Goal: Task Accomplishment & Management: Manage account settings

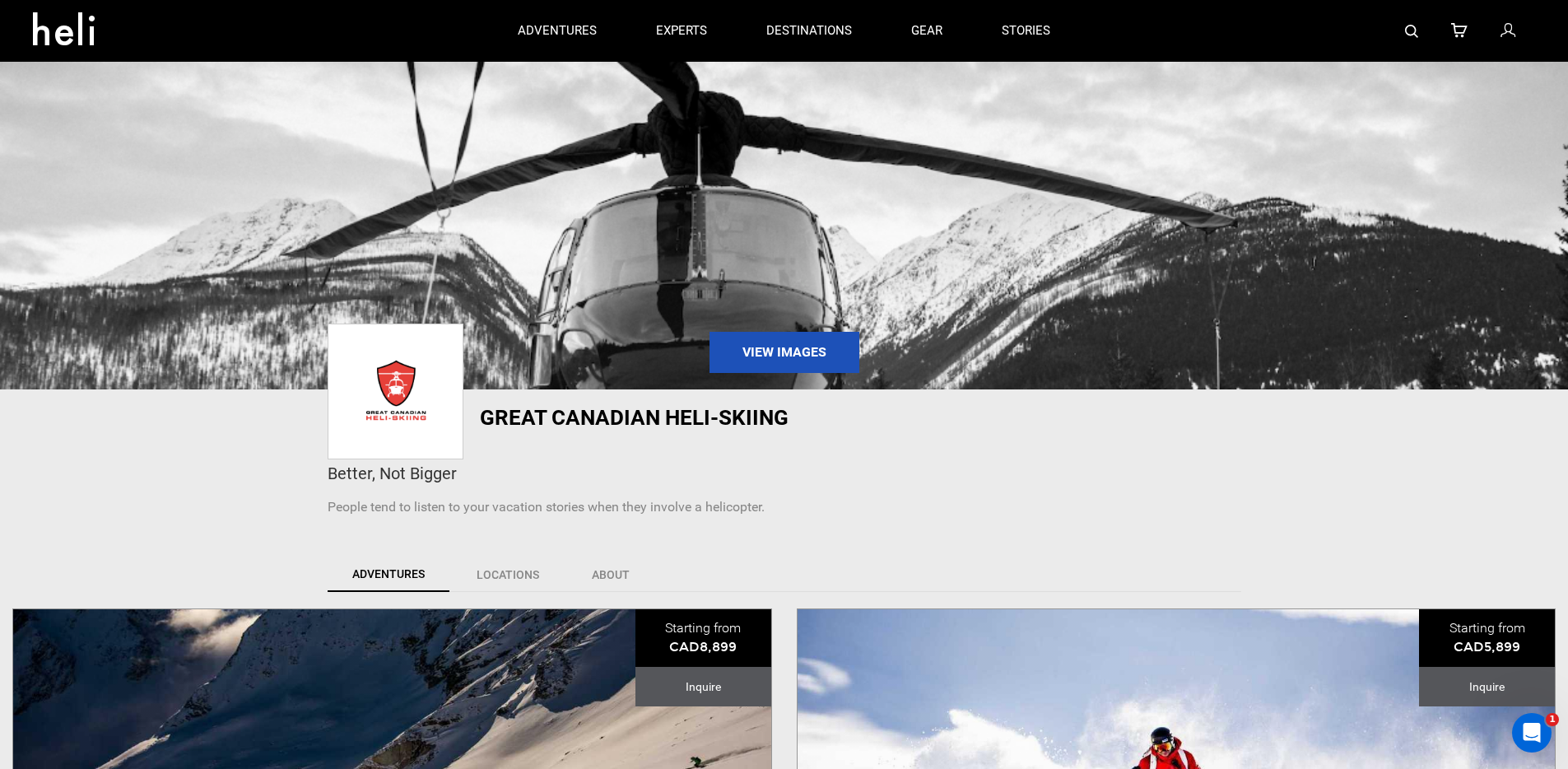
click at [1501, 35] on icon at bounding box center [1508, 31] width 15 height 21
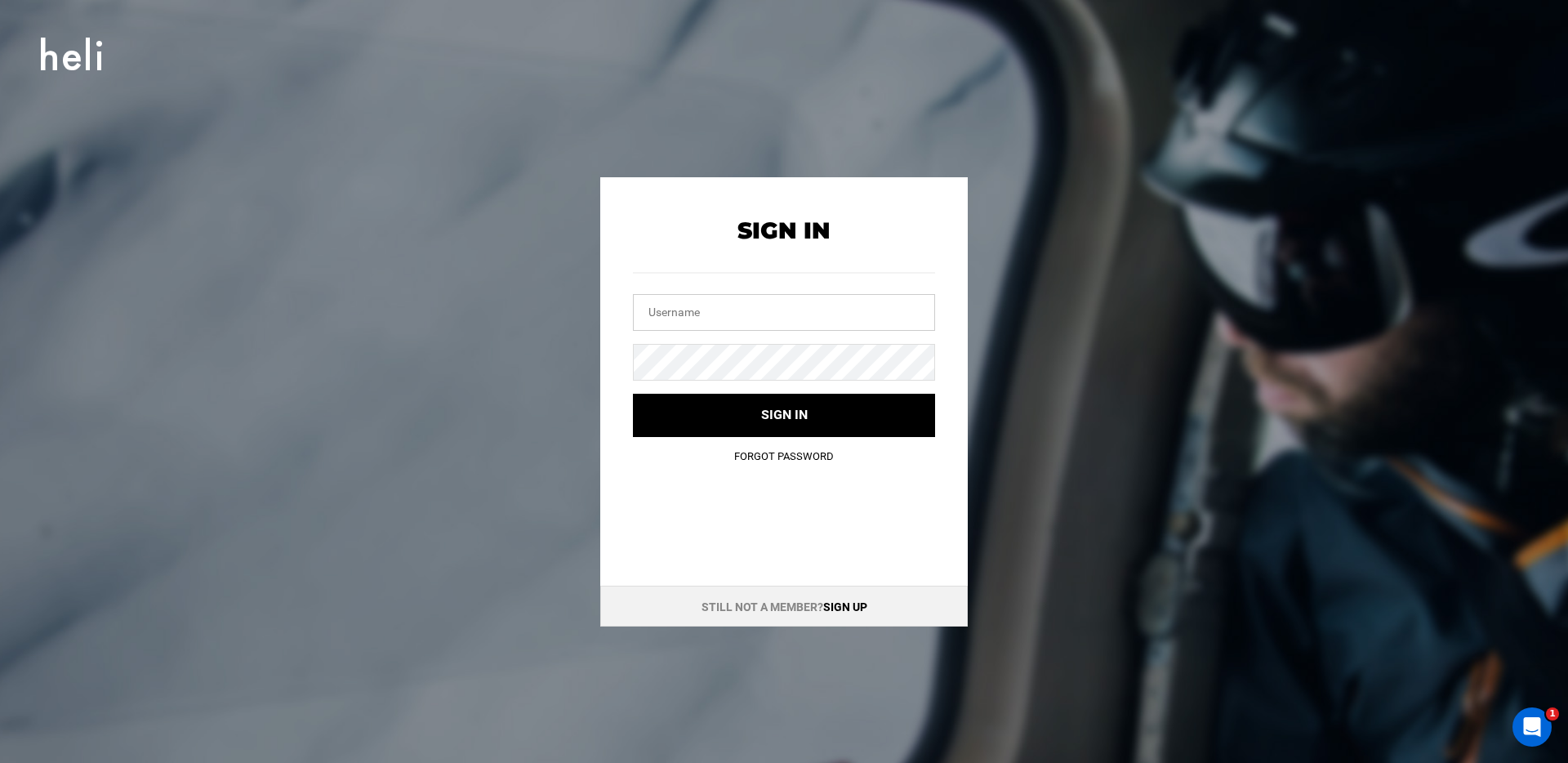
click at [862, 306] on input "text" at bounding box center [784, 313] width 302 height 37
type input "[EMAIL_ADDRESS][DOMAIN_NAME]"
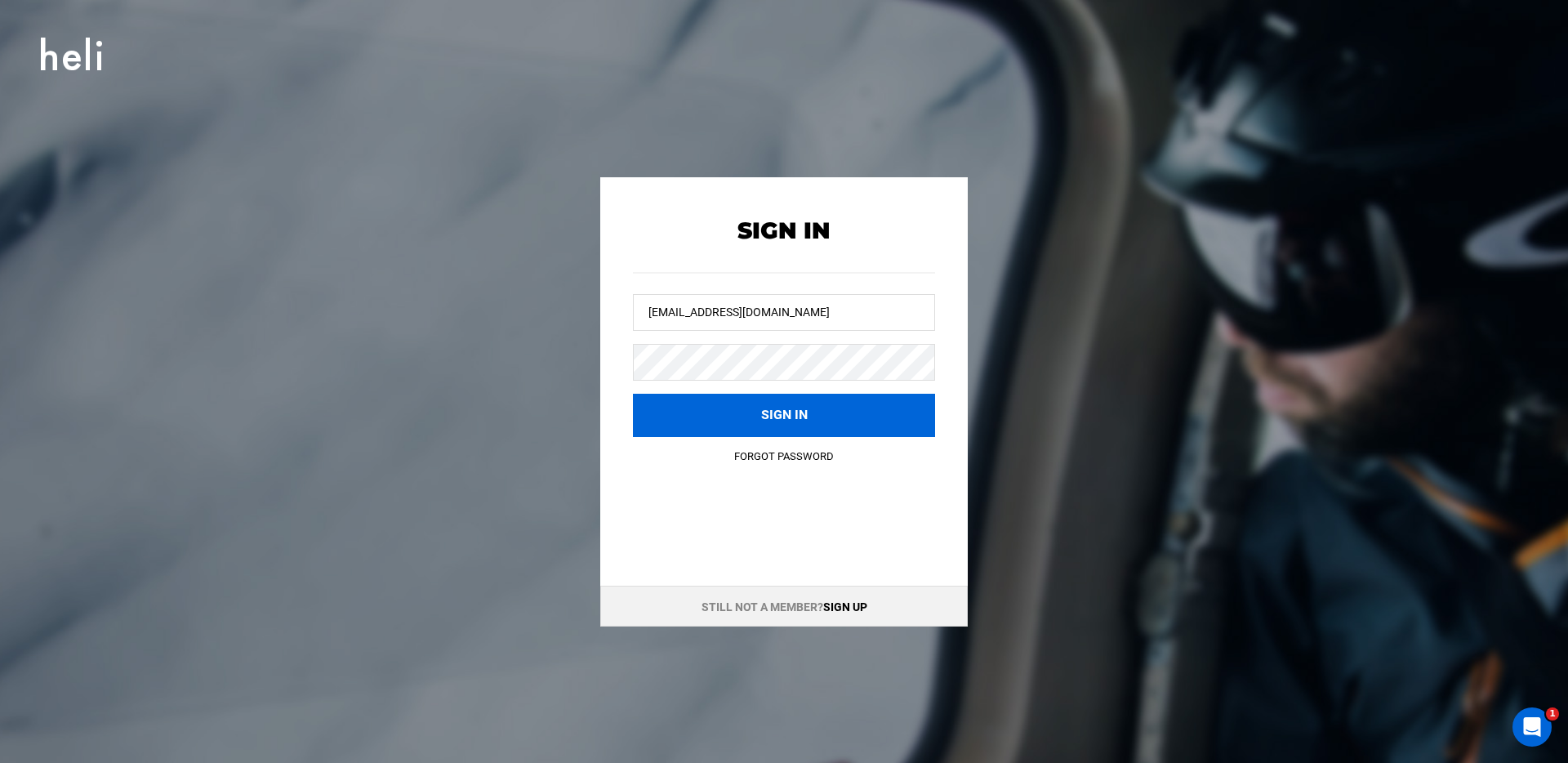
click at [811, 401] on button "Sign in" at bounding box center [784, 415] width 302 height 43
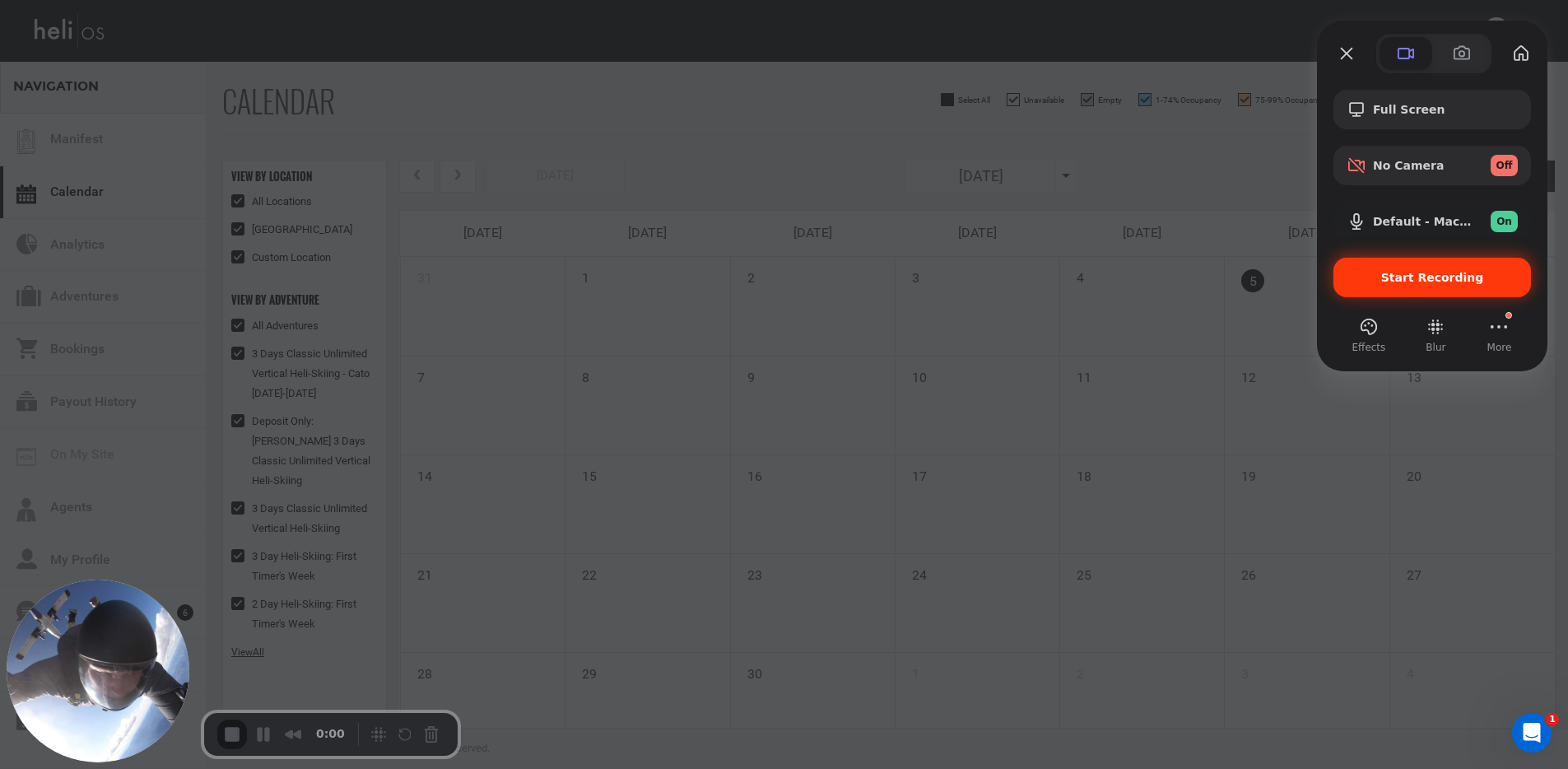
click at [1434, 278] on span "Start Recording" at bounding box center [1432, 277] width 103 height 13
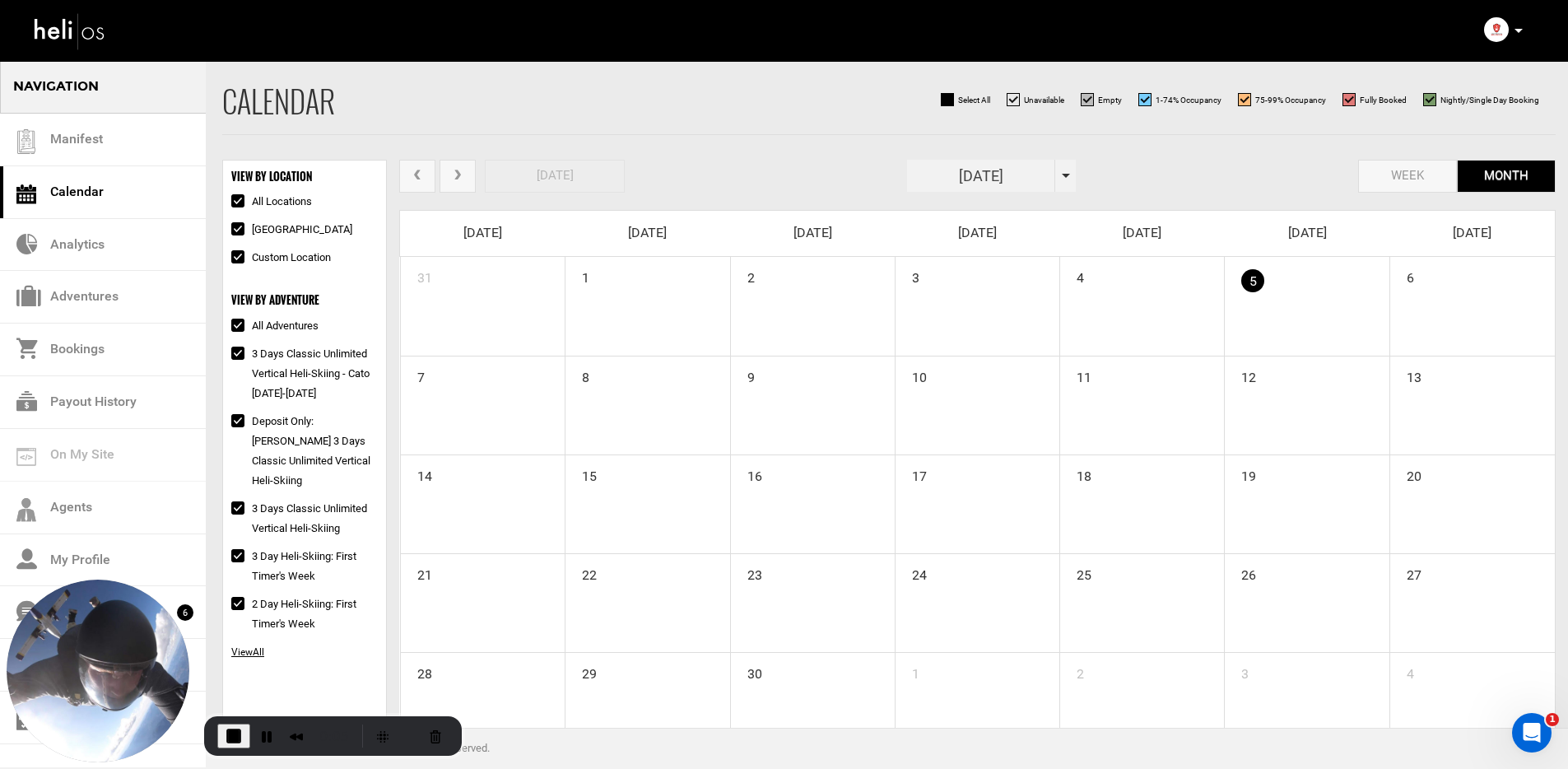
click at [1515, 33] on p at bounding box center [1517, 31] width 10 height 19
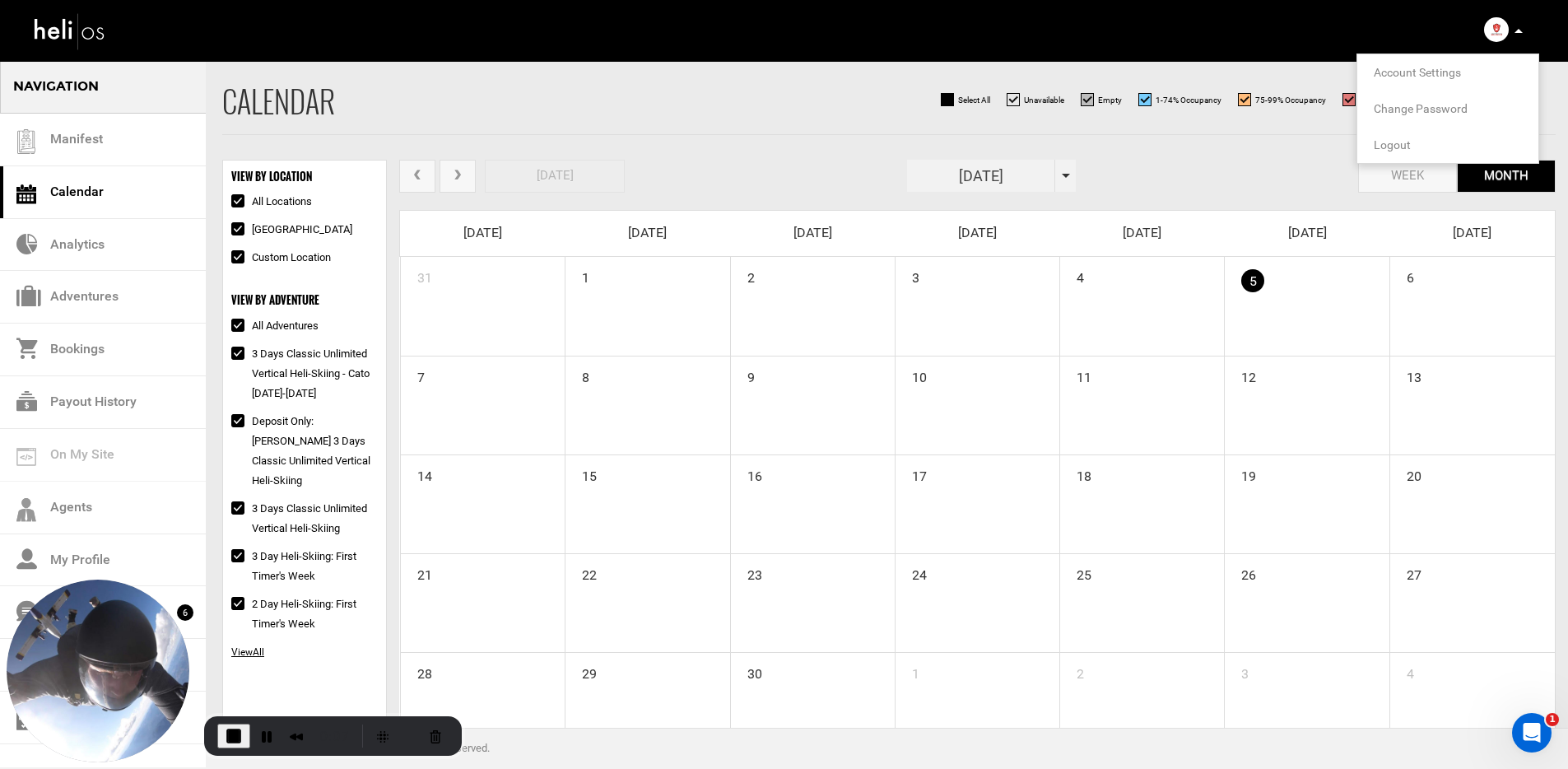
click at [743, 126] on div "Calendar Select All Unavailable Empty 1-74% Occupancy 75-99% Occupancy Fully Bo…" at bounding box center [889, 110] width 1334 height 50
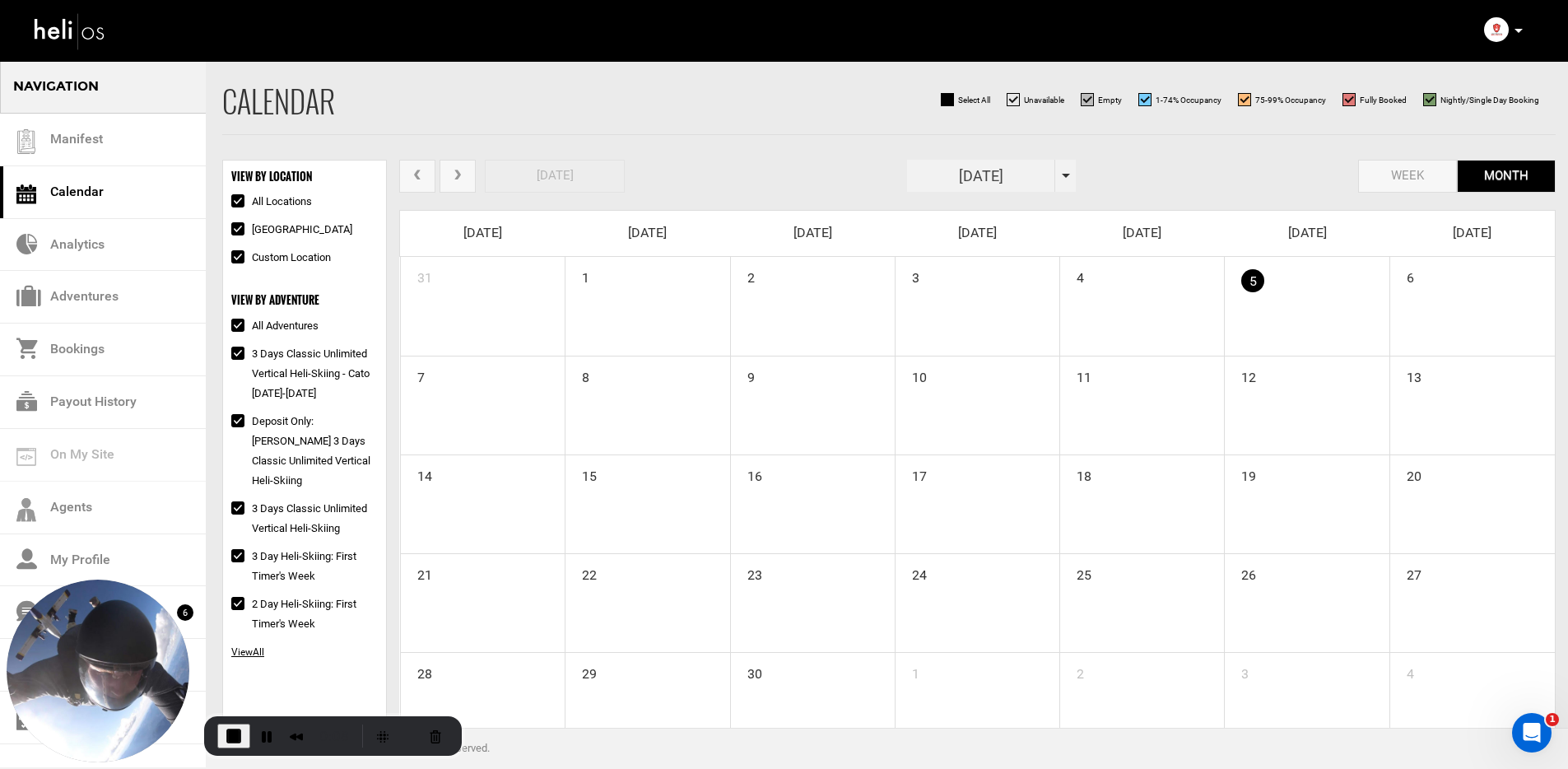
click at [1518, 32] on icon at bounding box center [1518, 31] width 8 height 4
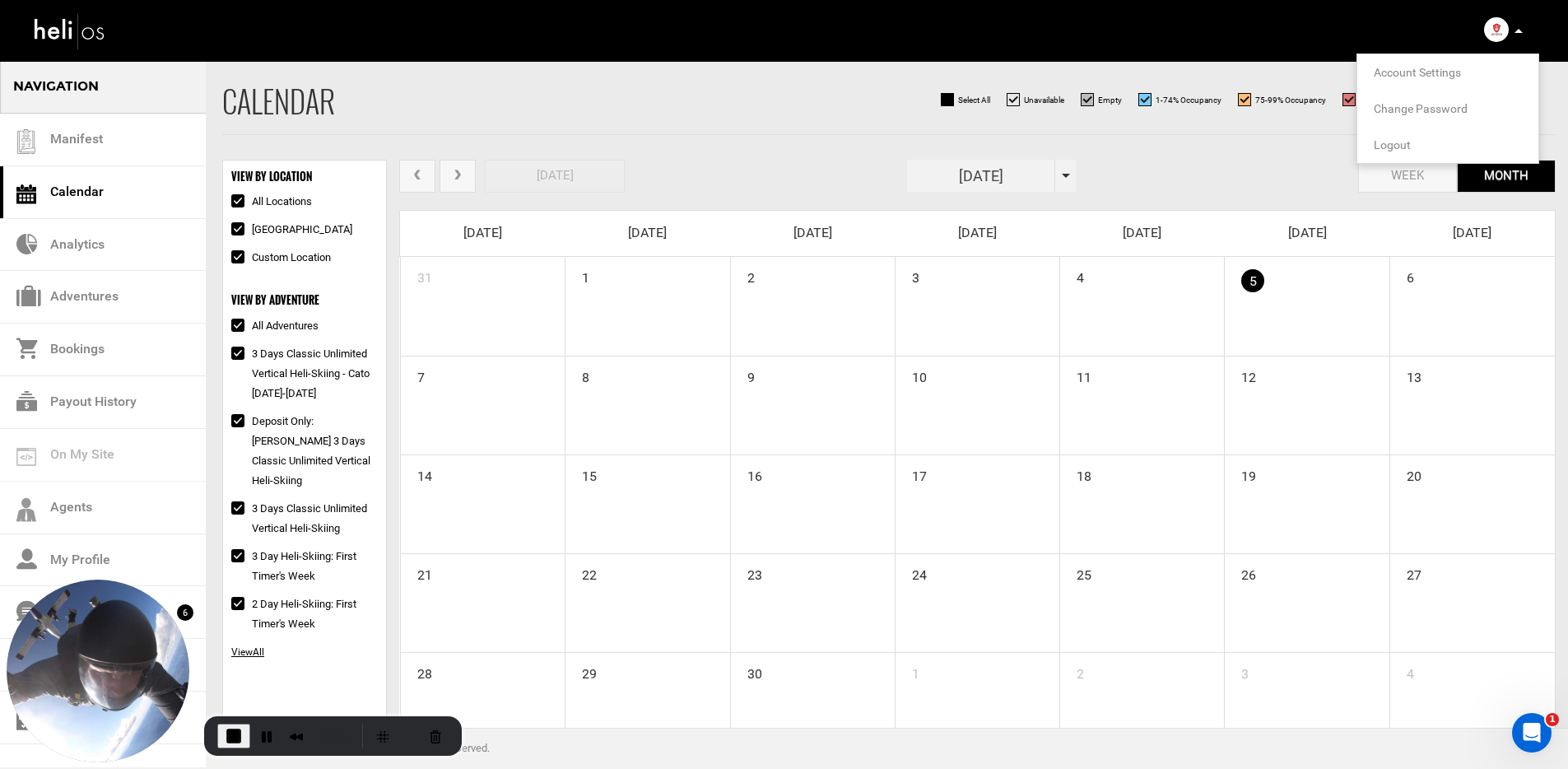
click at [1408, 73] on span "Account Settings" at bounding box center [1417, 73] width 87 height 13
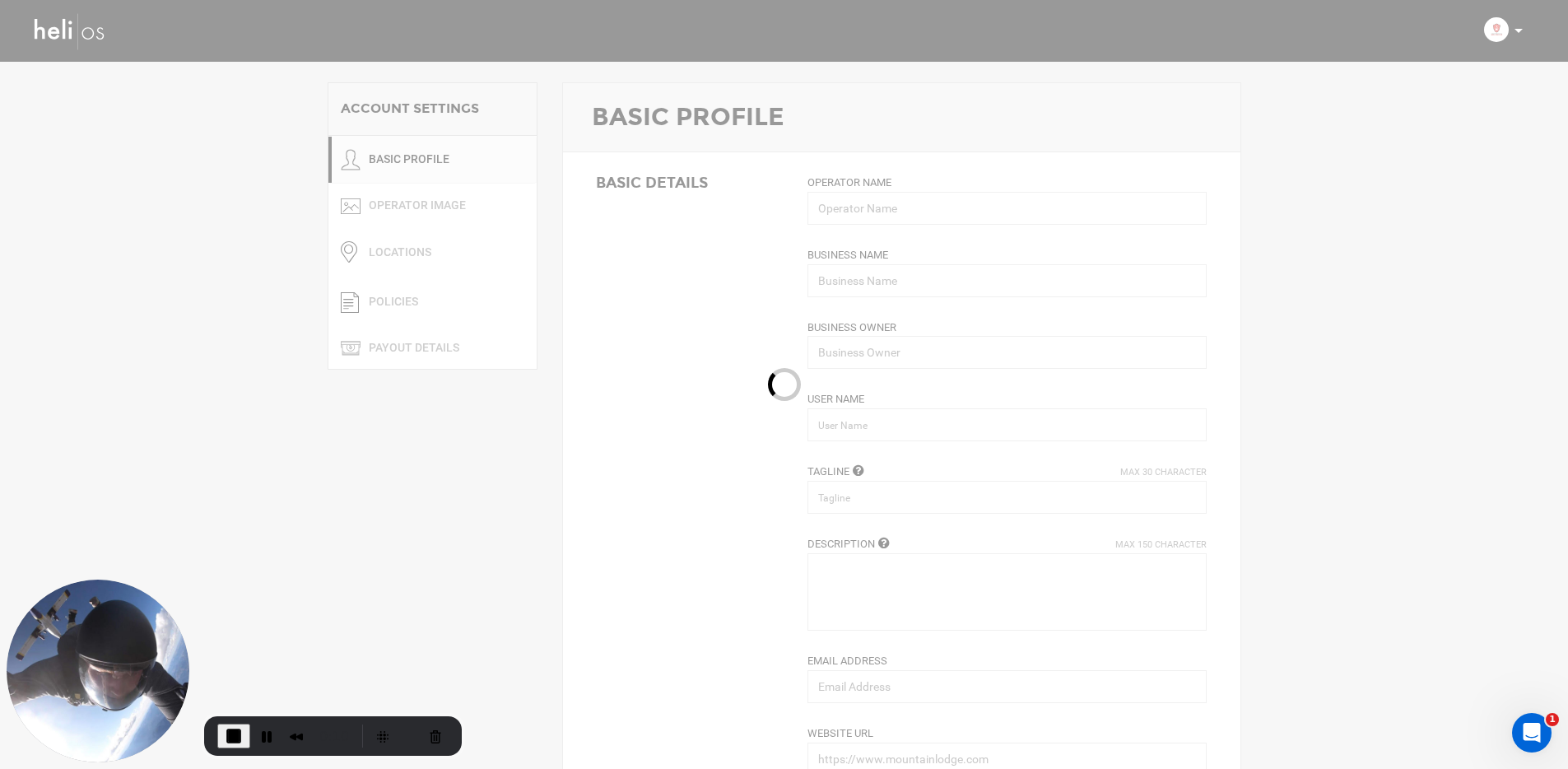
type input "Great Canadian Heli-Skiing"
type input "greatcanadian"
type input "Better, Not Bigger"
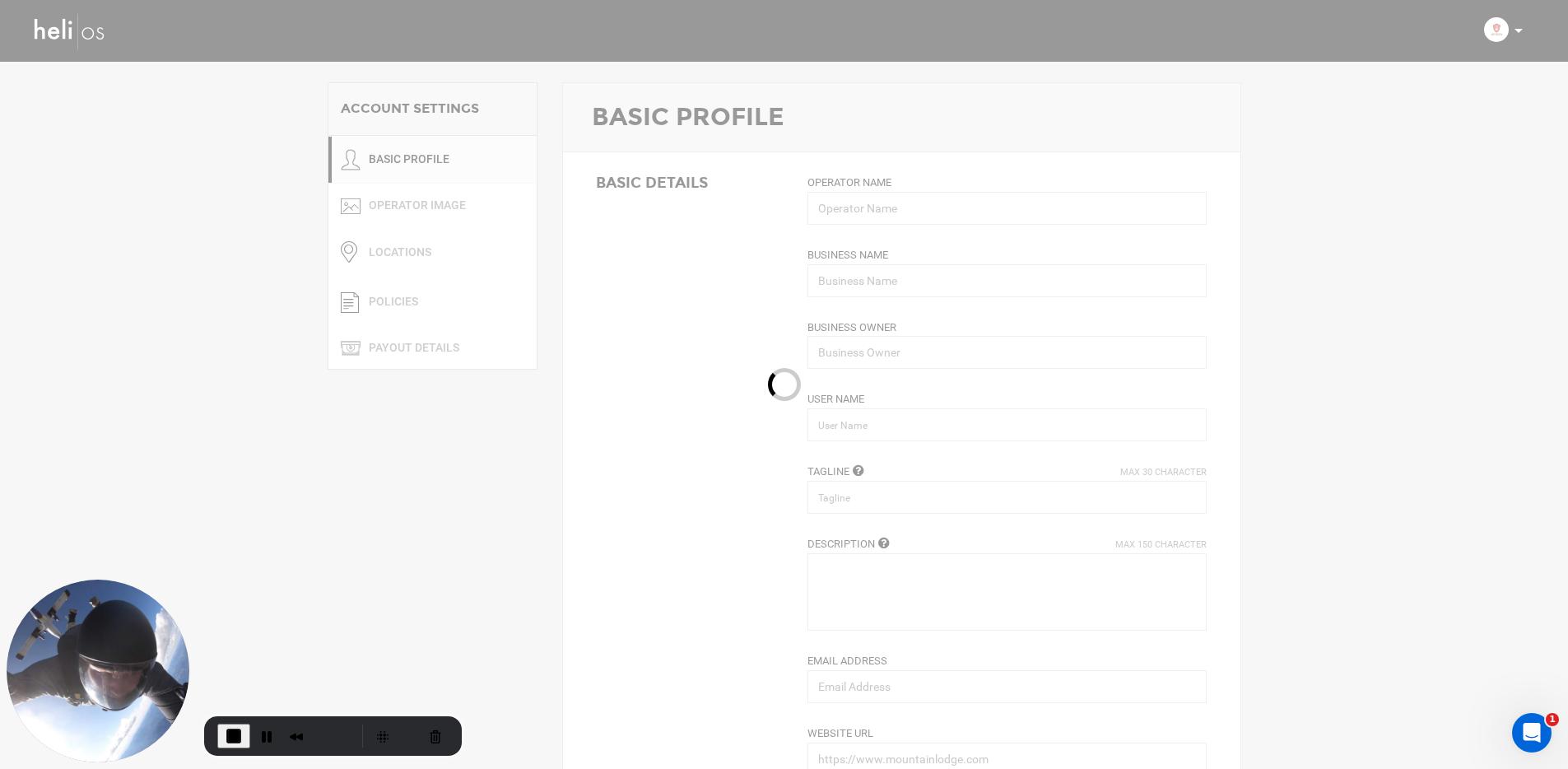
type textarea "People tend to listen to your vacation stories when they involve a helicopter."
type input "[EMAIL_ADDRESS][DOMAIN_NAME]"
type input "[URL][DOMAIN_NAME]"
type input "Golden"
type input "Revelstoke"
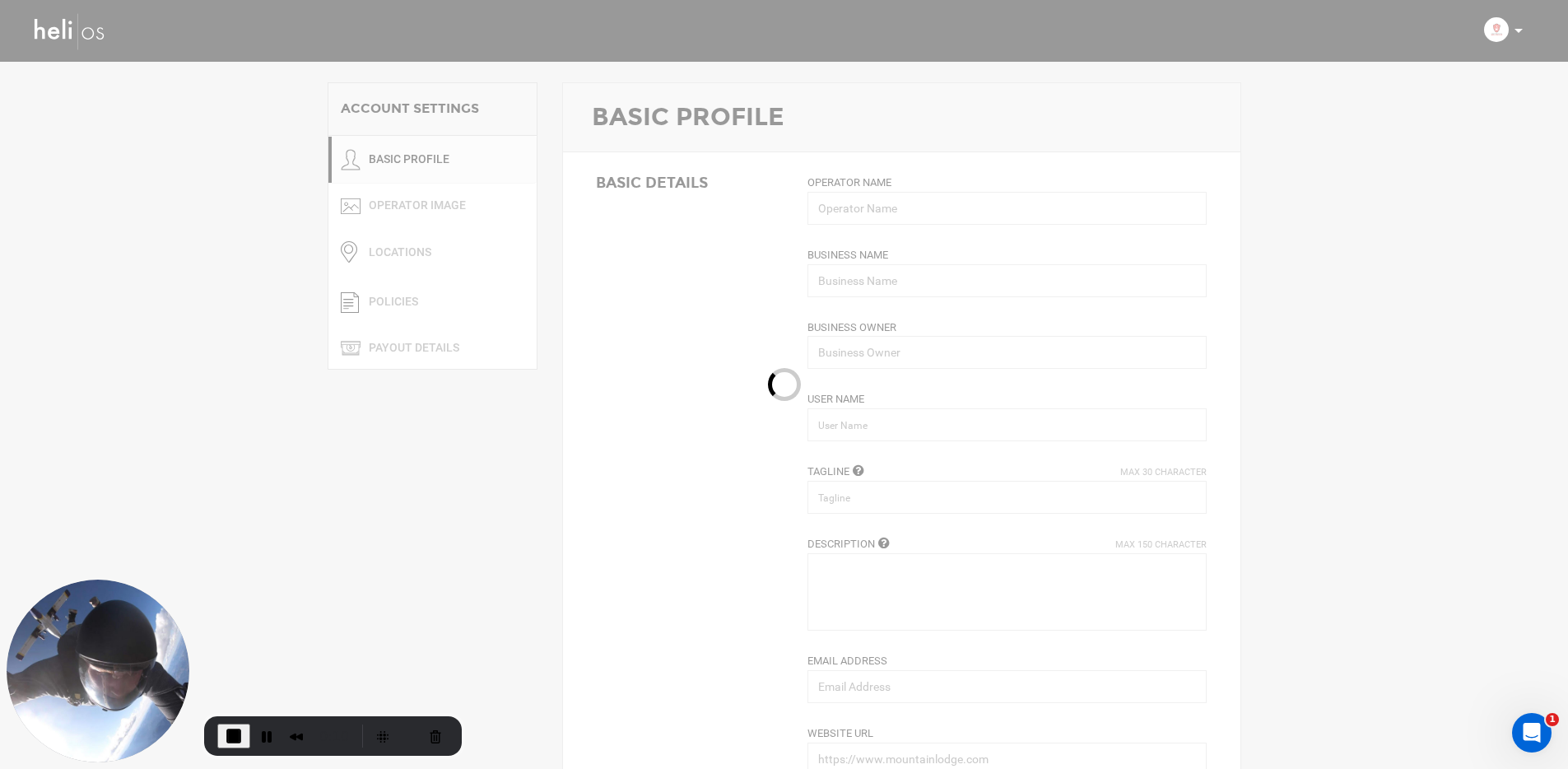
type input "BC V0A 1H0"
type input "[PHONE_NUMBER]"
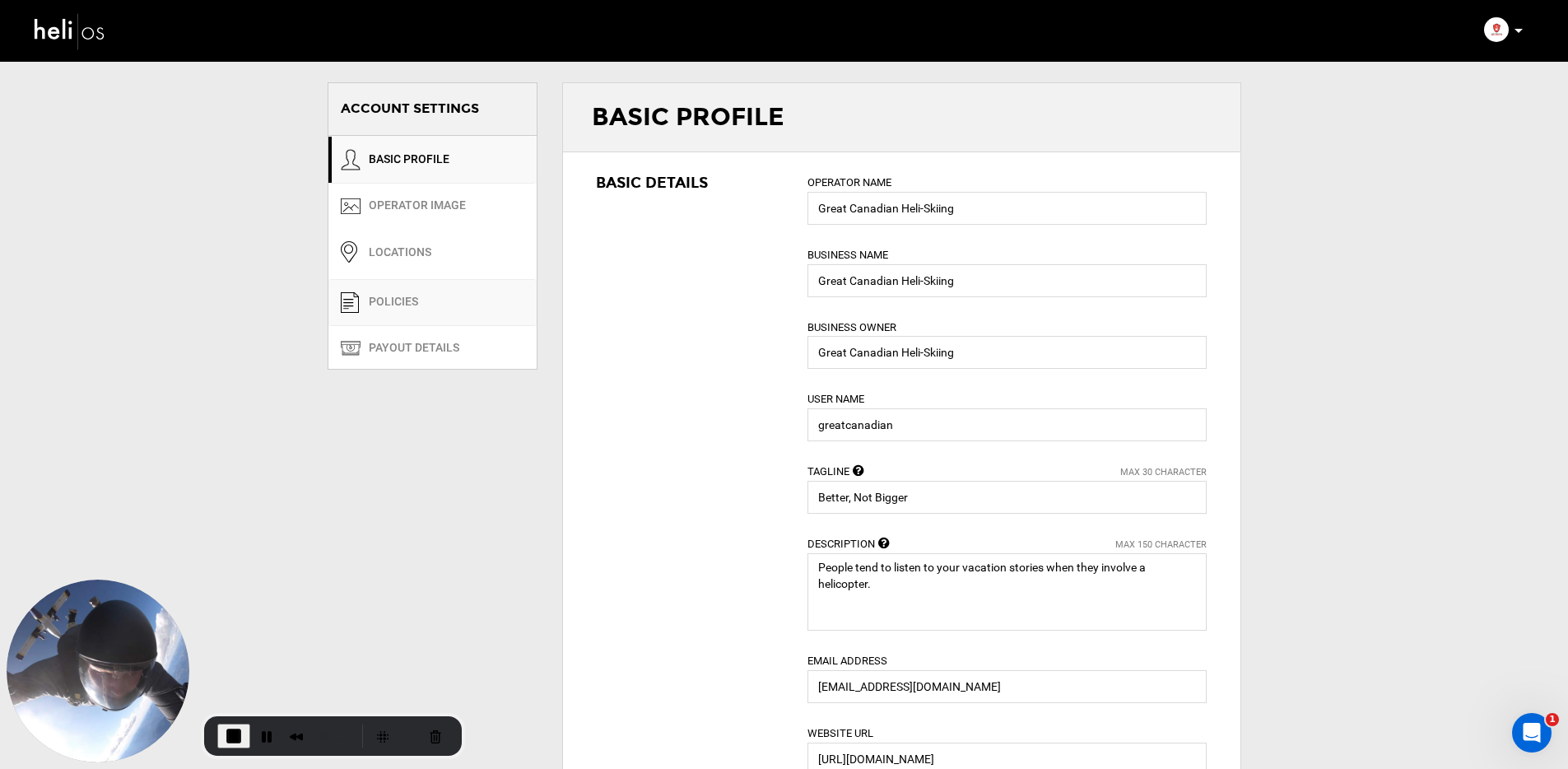
click at [428, 289] on link "POLICIES" at bounding box center [432, 302] width 208 height 46
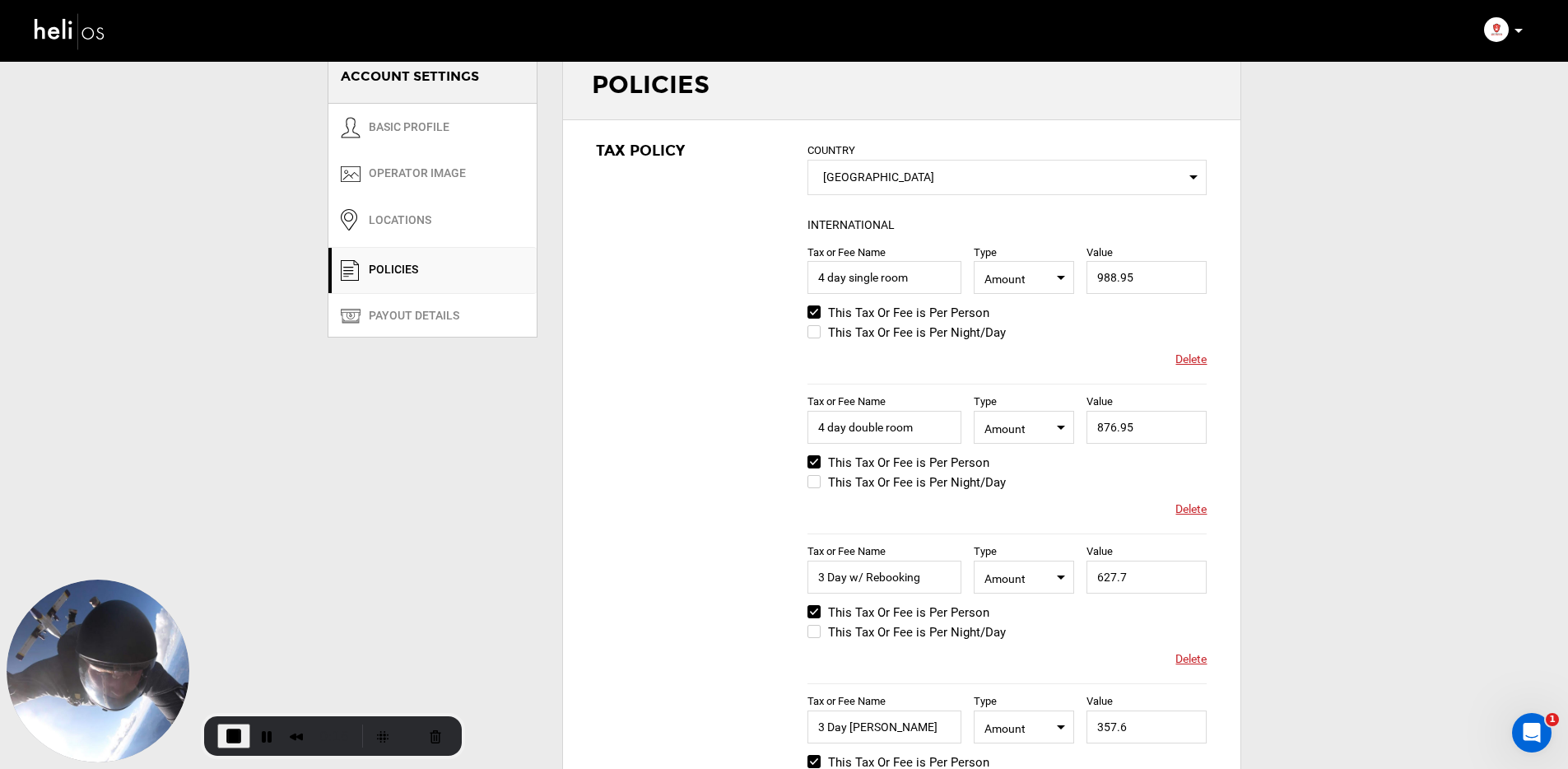
scroll to position [54, 0]
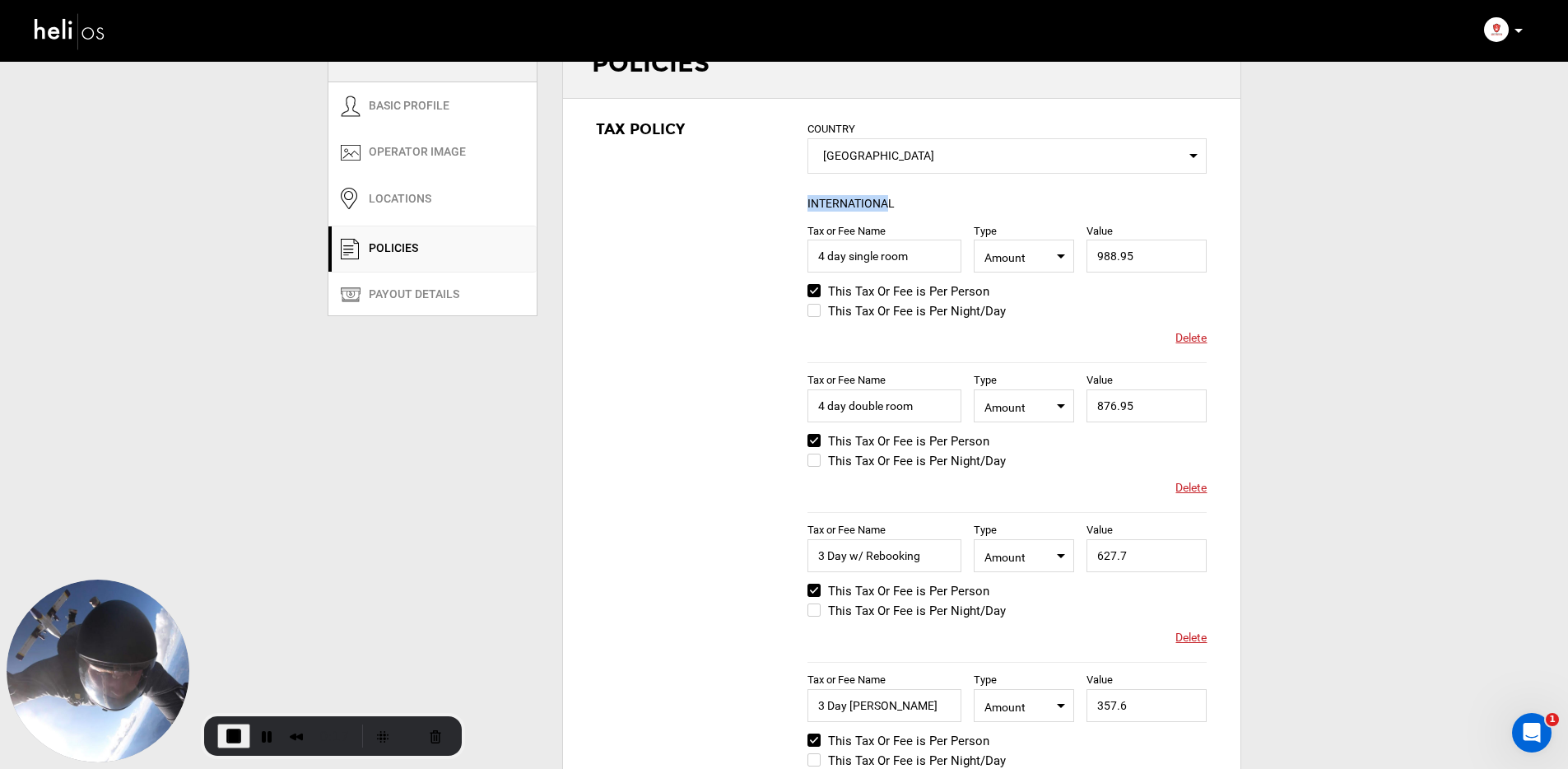
drag, startPoint x: 804, startPoint y: 197, endPoint x: 887, endPoint y: 198, distance: 83.0
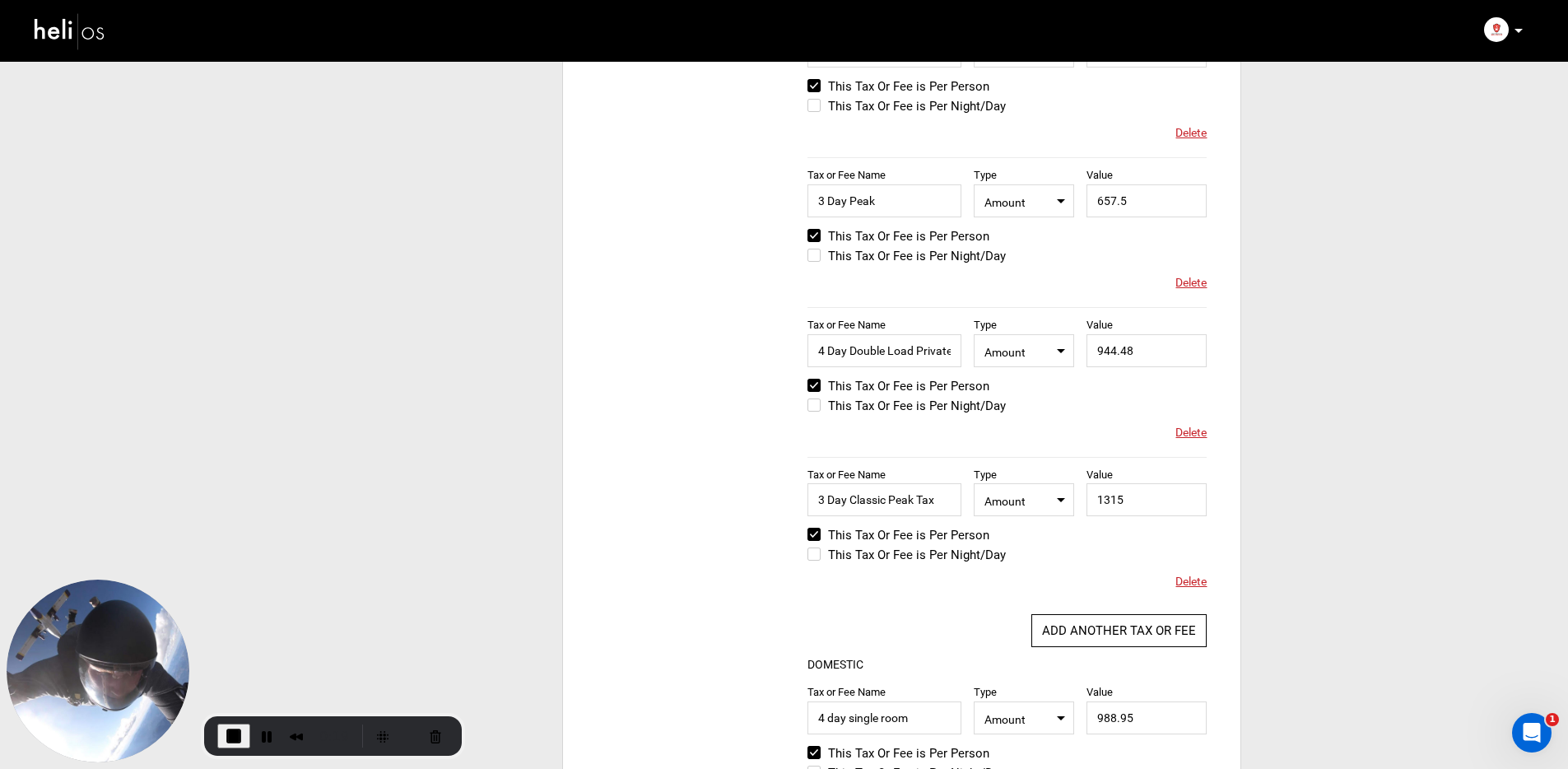
scroll to position [753, 0]
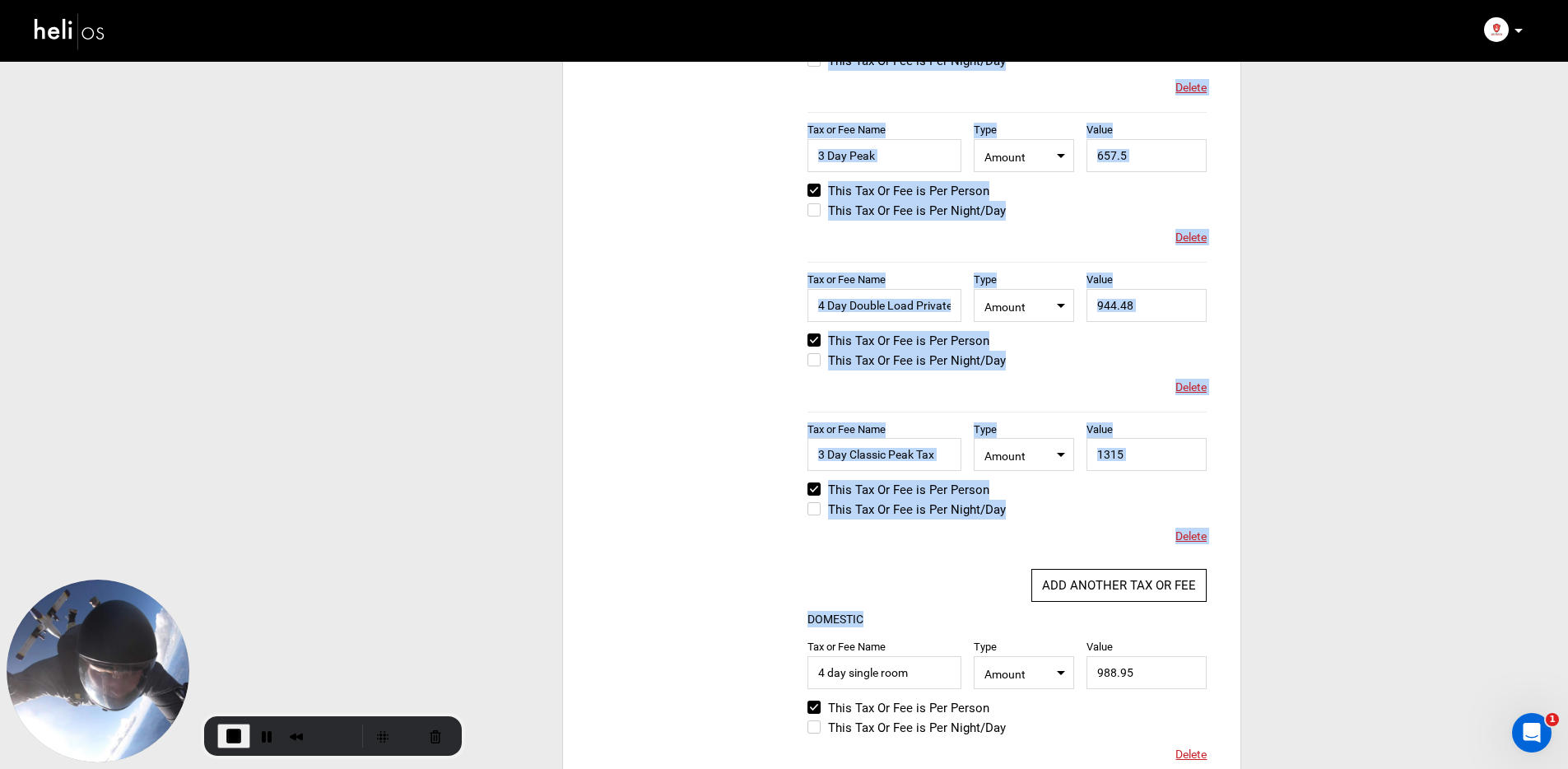
drag, startPoint x: 801, startPoint y: 618, endPoint x: 876, endPoint y: 613, distance: 75.2
click at [876, 613] on div "COUNTRY Select Country [GEOGRAPHIC_DATA] Please select a country. INTERNATIONAL…" at bounding box center [1007, 573] width 424 height 2306
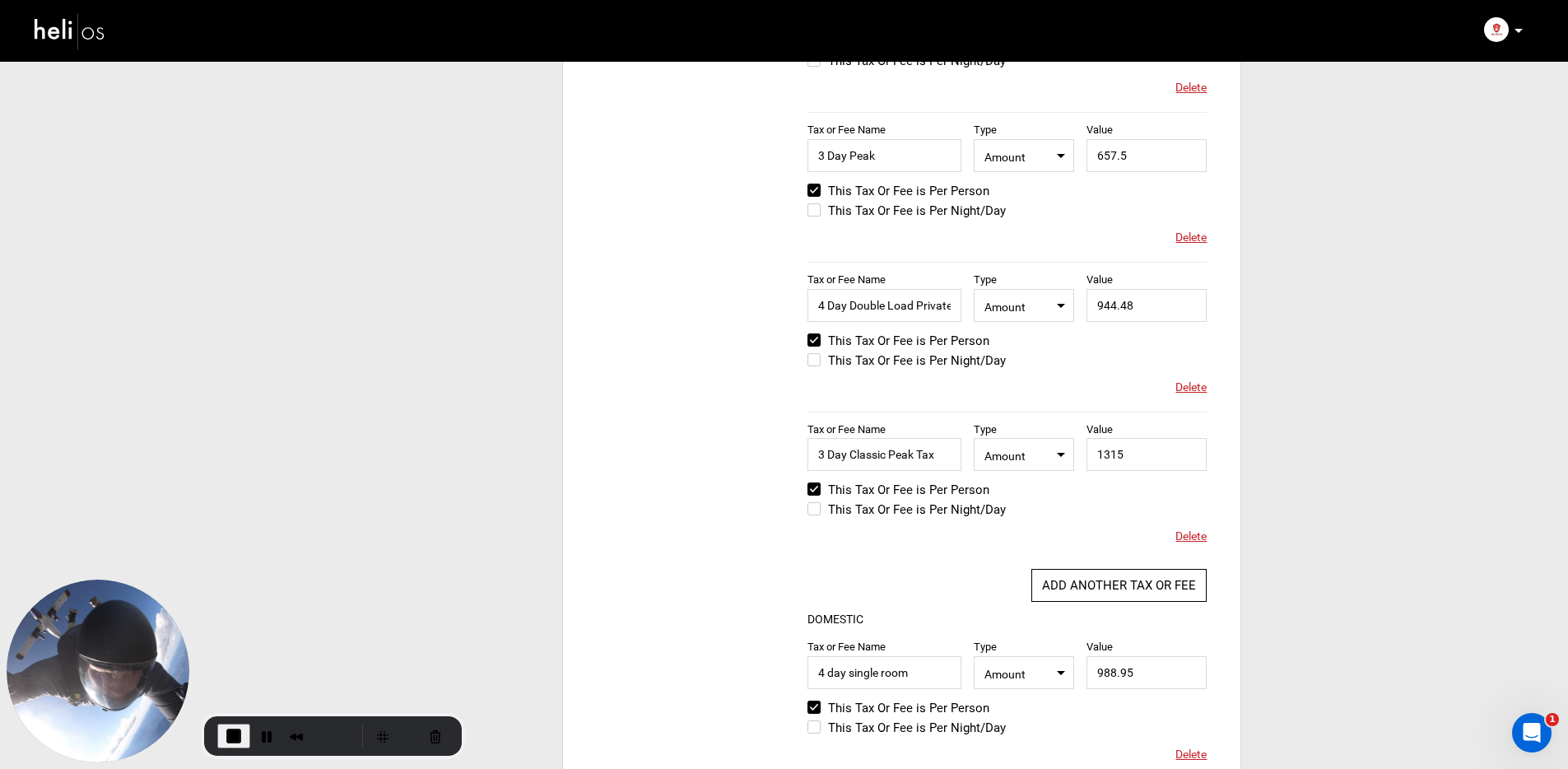
click at [875, 611] on div "DOMESTIC" at bounding box center [1006, 619] width 399 height 19
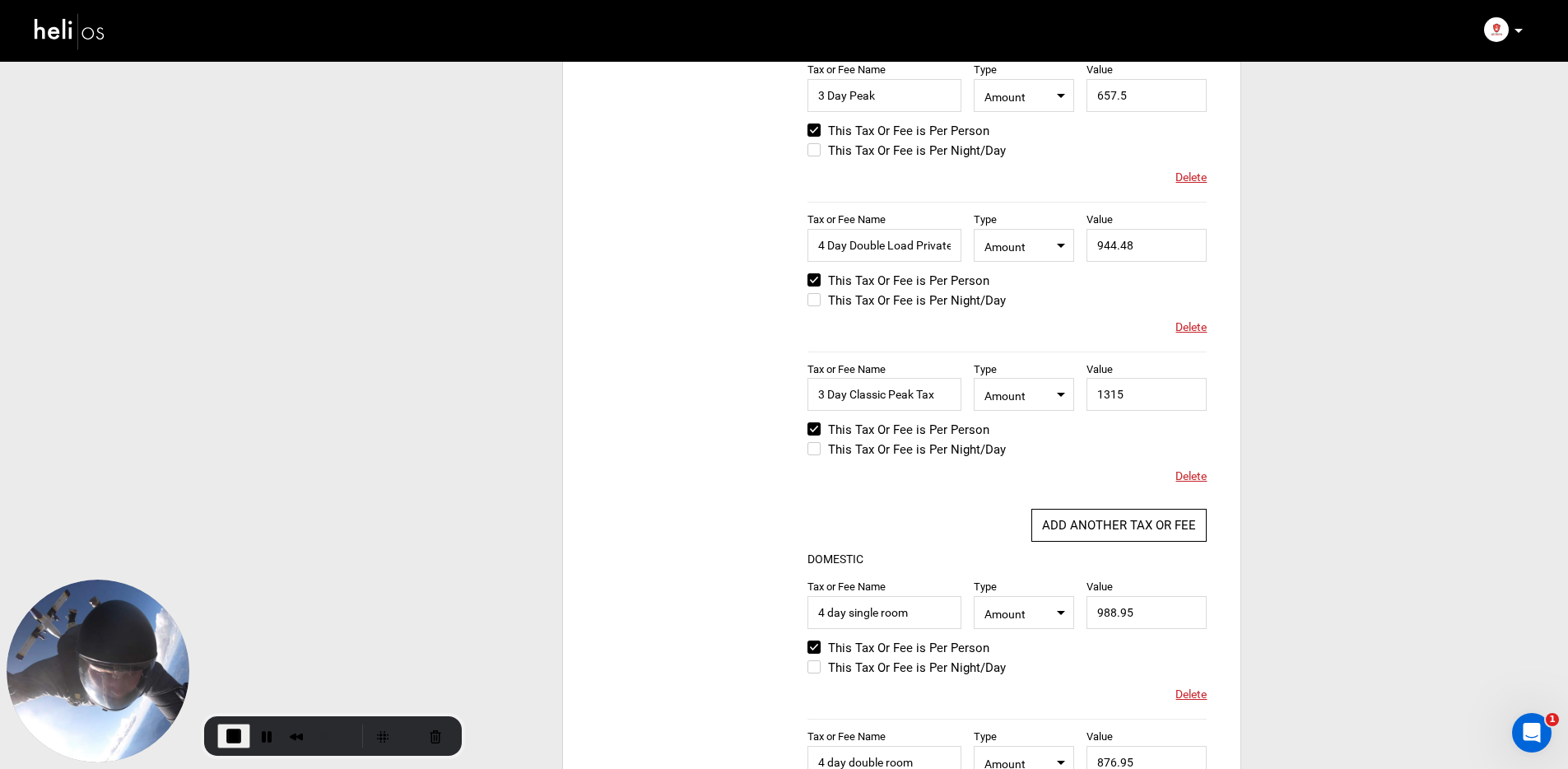
scroll to position [834, 0]
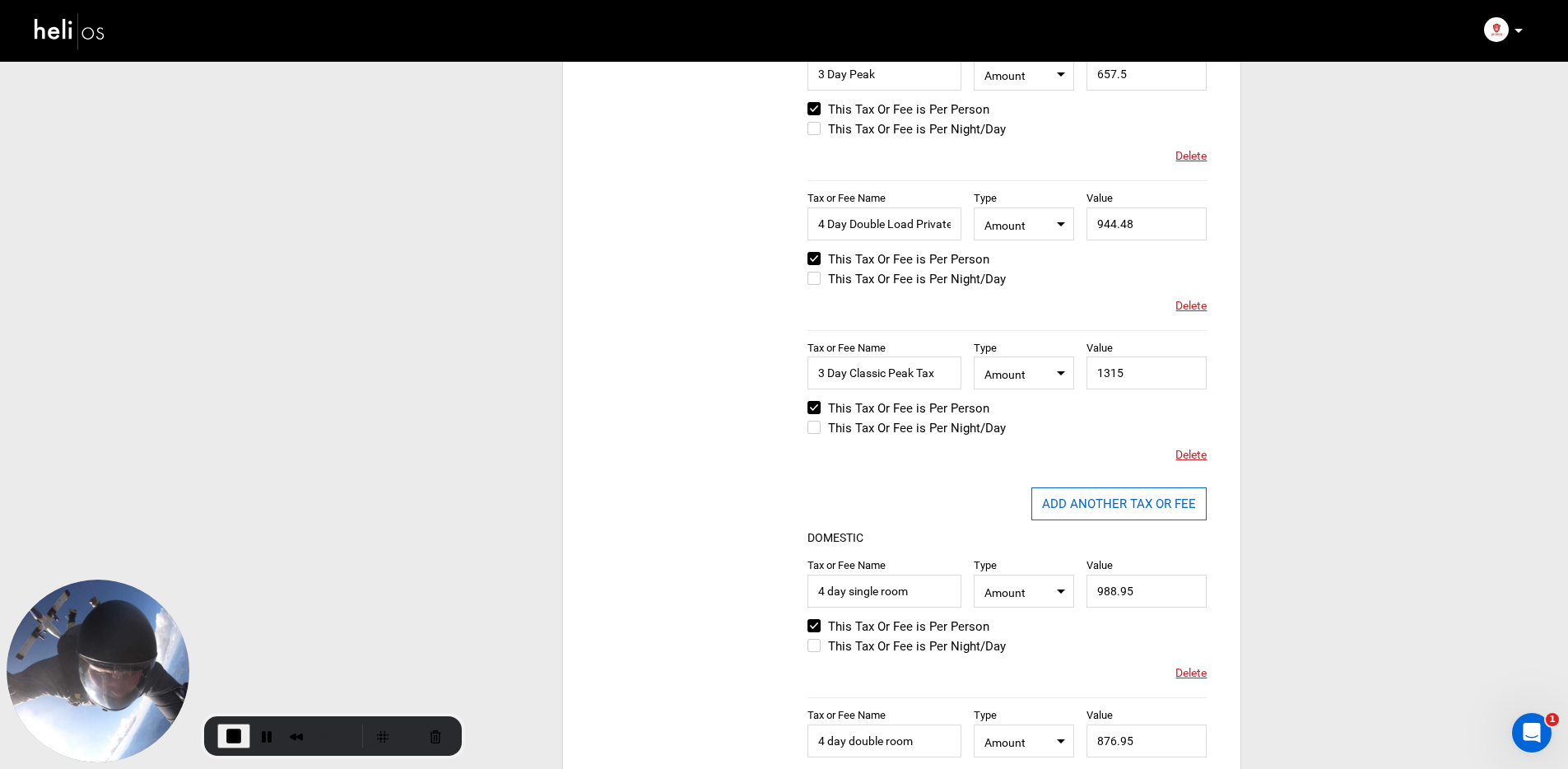
click at [1092, 511] on button "ADD ANOTHER TAX OR FEE" at bounding box center [1119, 503] width 175 height 33
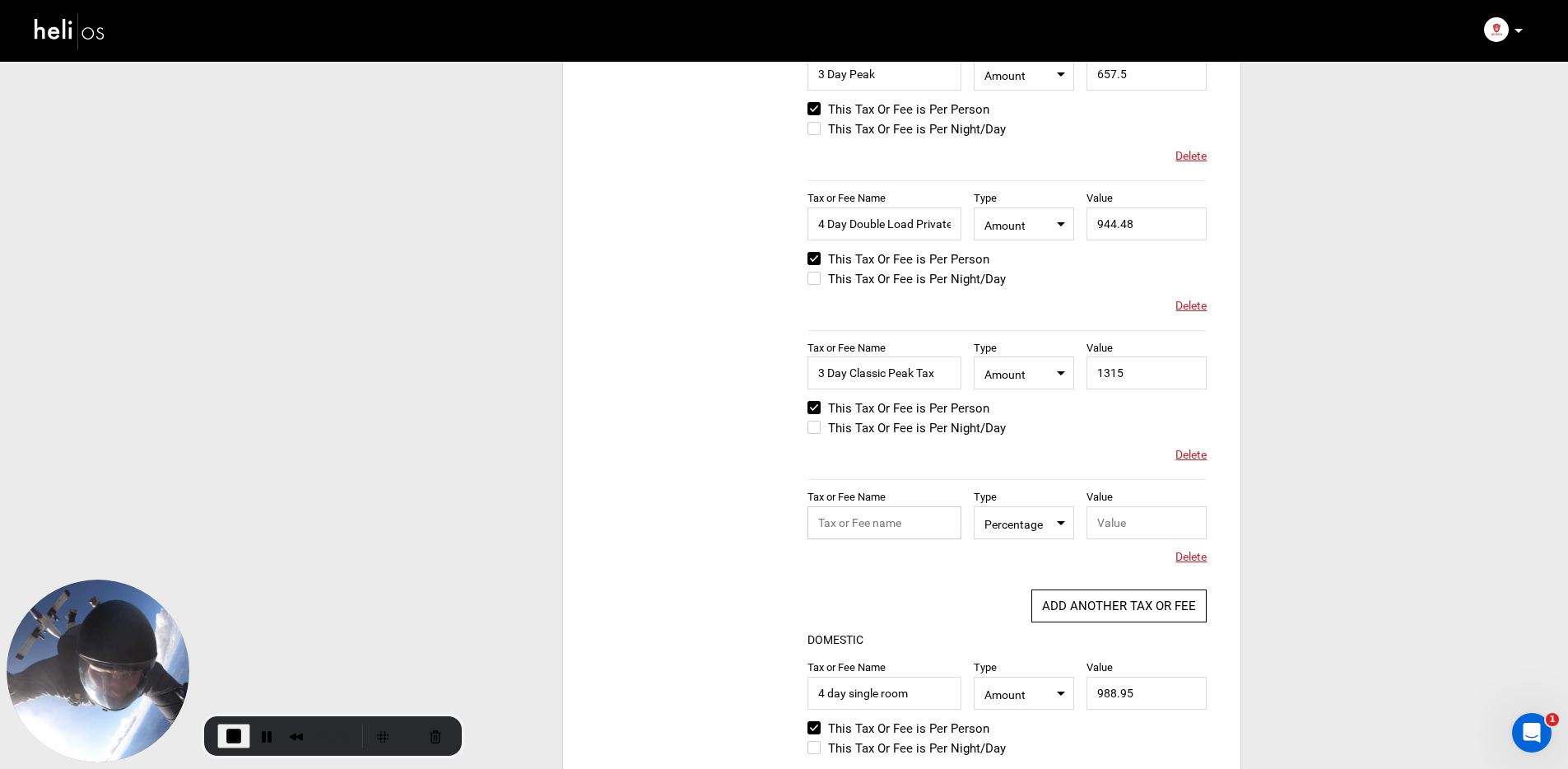
click at [901, 527] on input "text" at bounding box center [884, 522] width 153 height 33
click at [1048, 525] on span "Percentage" at bounding box center [1023, 522] width 78 height 20
click at [1044, 566] on div "Amount" at bounding box center [1039, 575] width 97 height 17
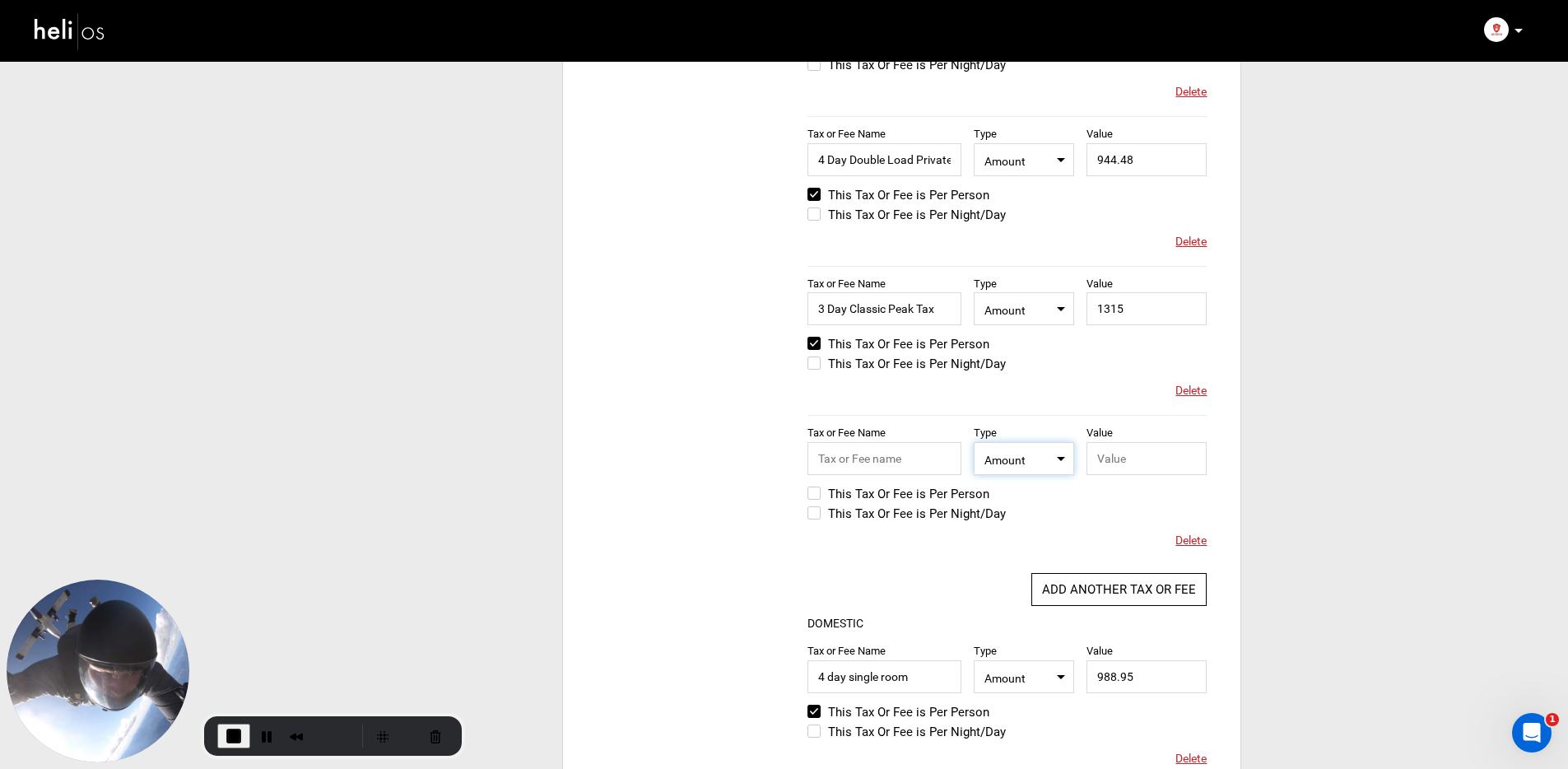
scroll to position [922, 0]
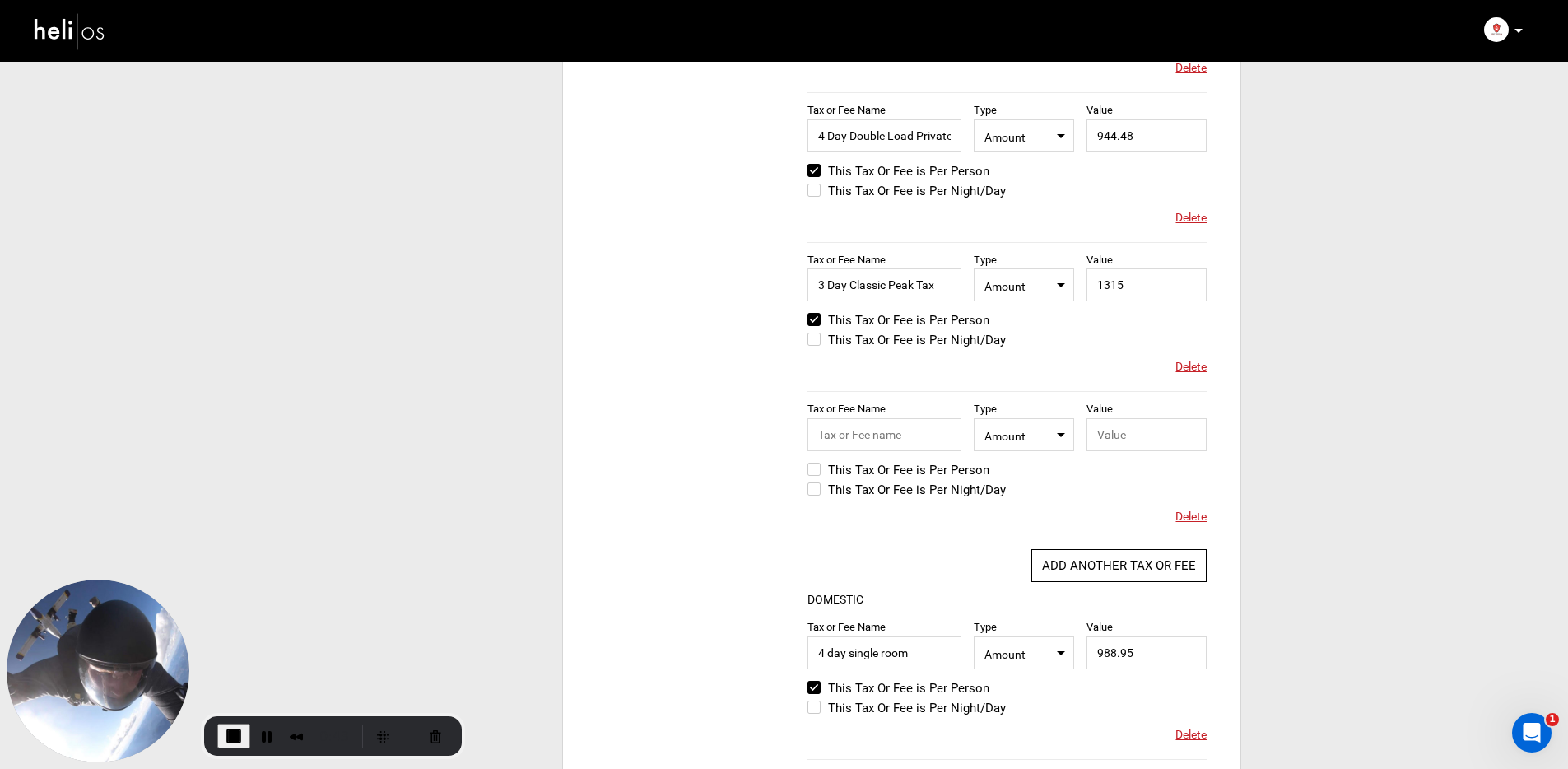
click at [1190, 514] on span "Delete" at bounding box center [1191, 516] width 32 height 17
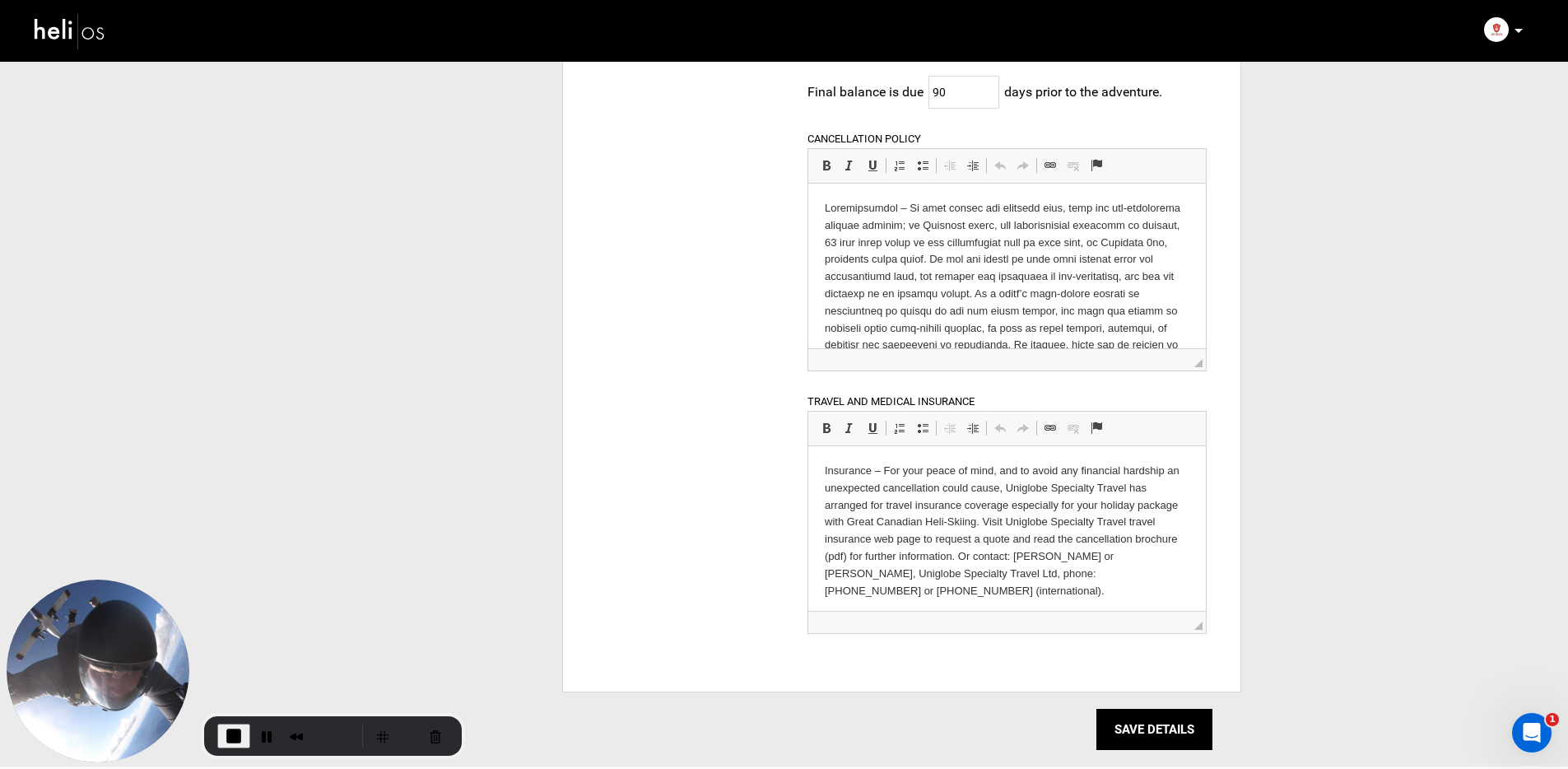
scroll to position [160, 0]
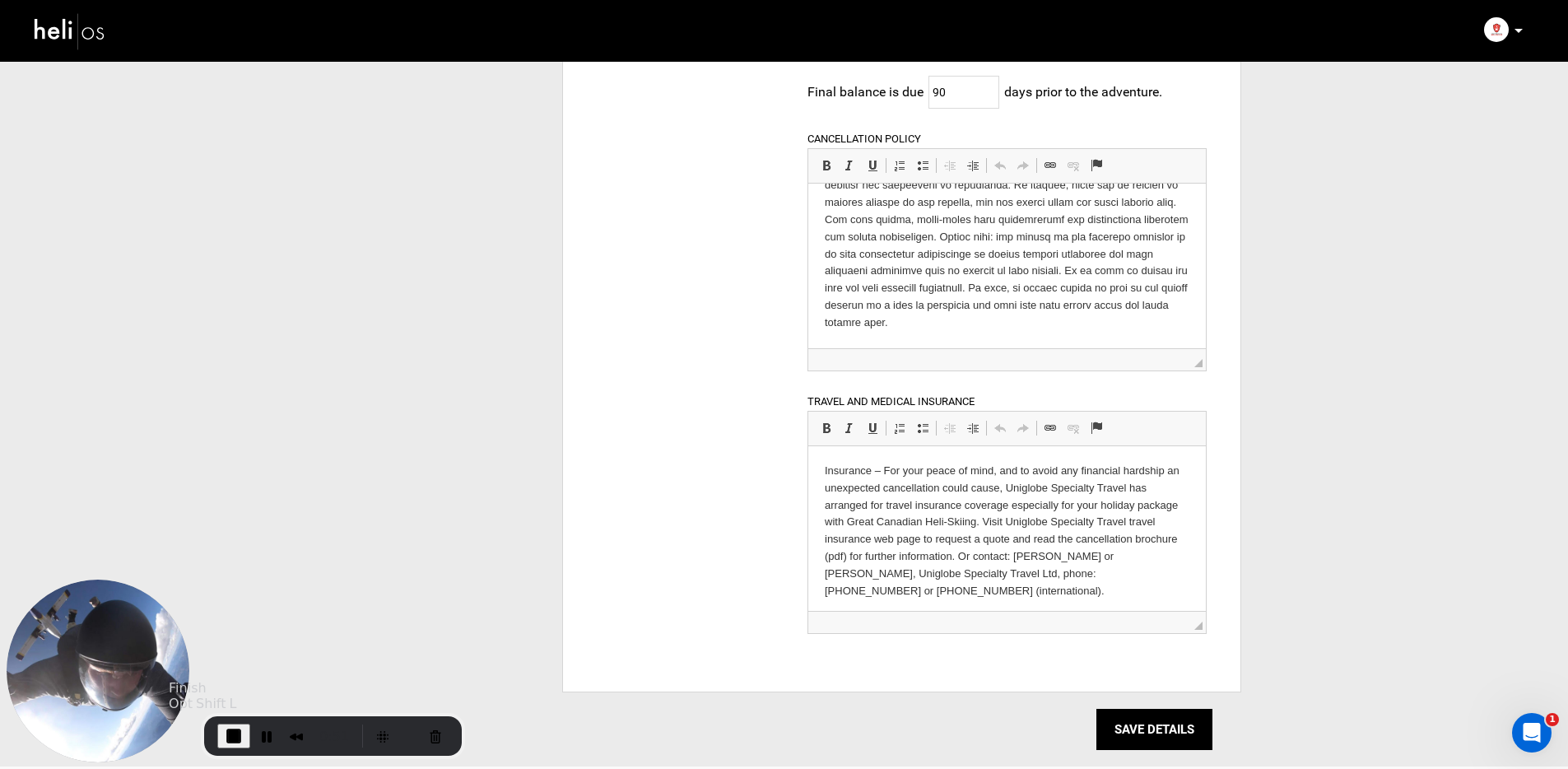
click at [233, 739] on span "End Recording" at bounding box center [233, 735] width 20 height 20
